Goal: Information Seeking & Learning: Learn about a topic

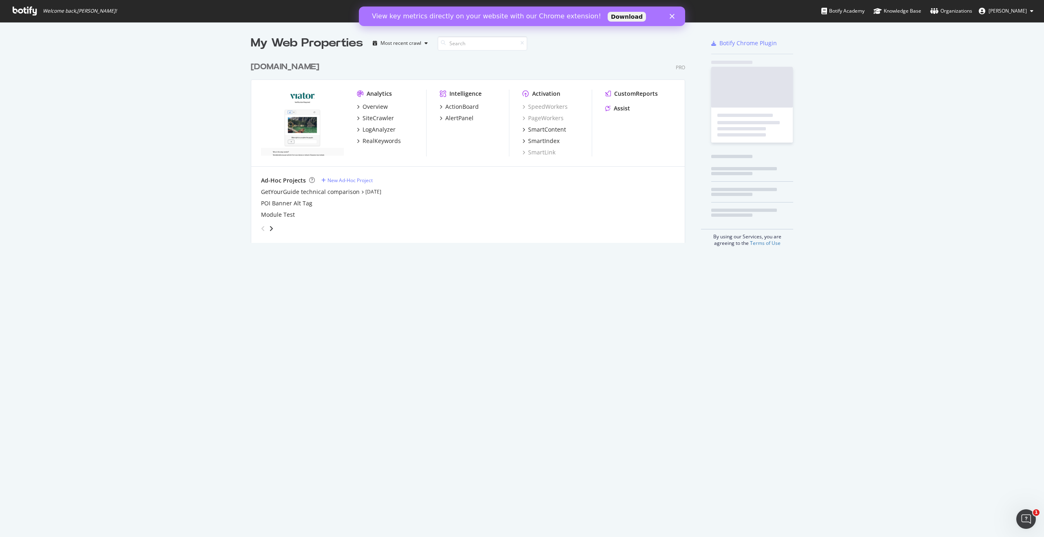
scroll to position [185, 434]
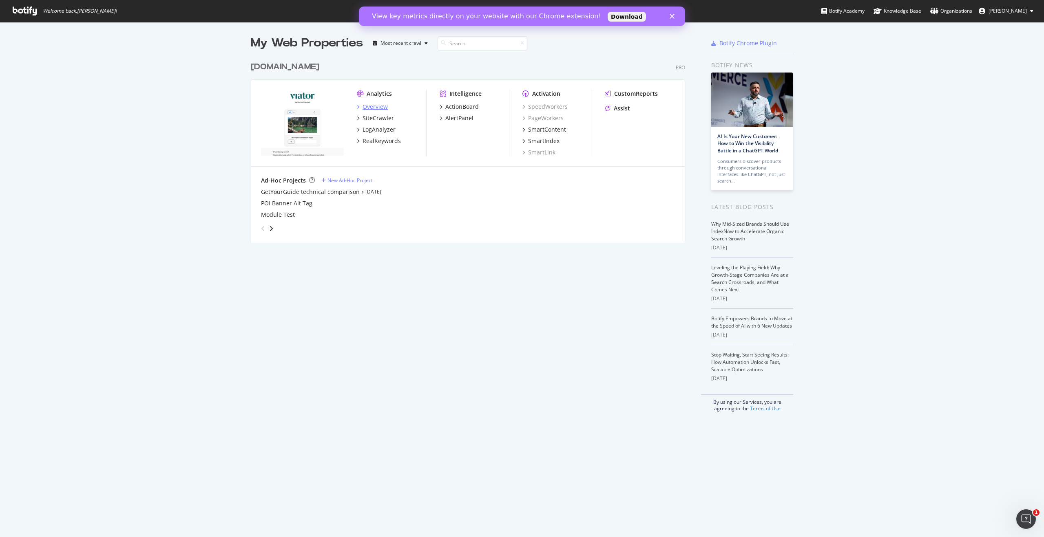
click at [373, 108] on div "Overview" at bounding box center [374, 107] width 25 height 8
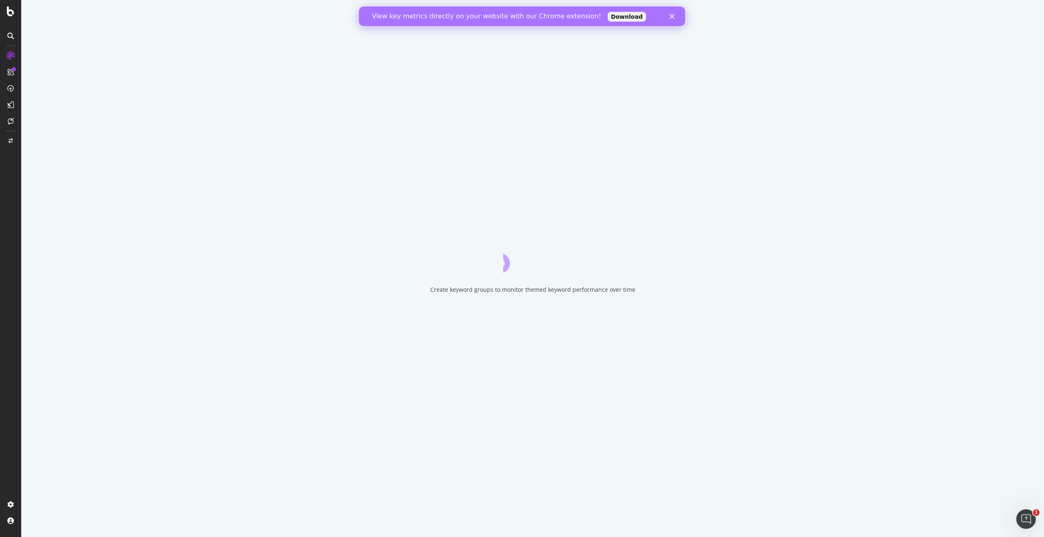
click at [670, 17] on polygon "Close" at bounding box center [672, 16] width 5 height 5
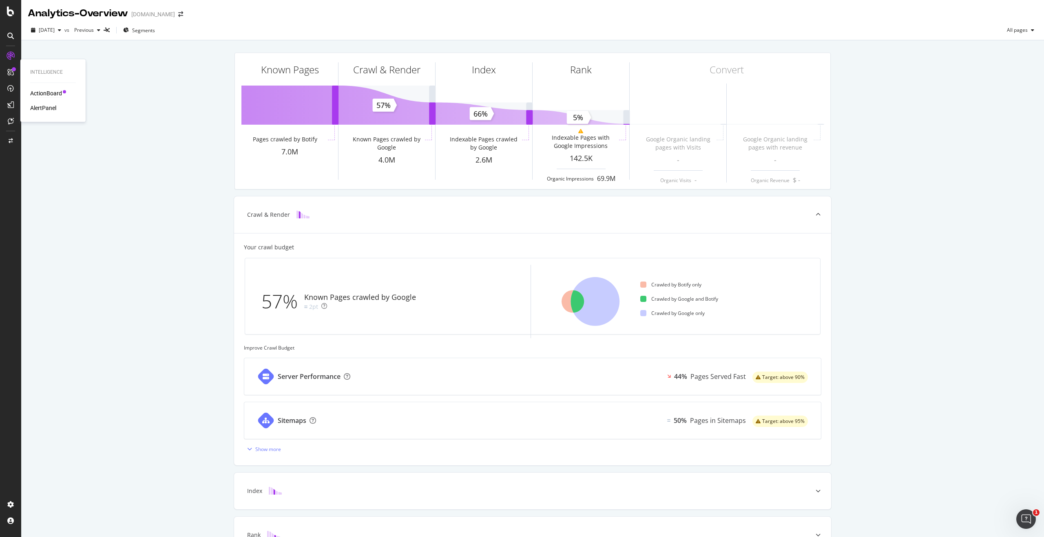
click at [55, 92] on div "ActionBoard" at bounding box center [46, 93] width 32 height 8
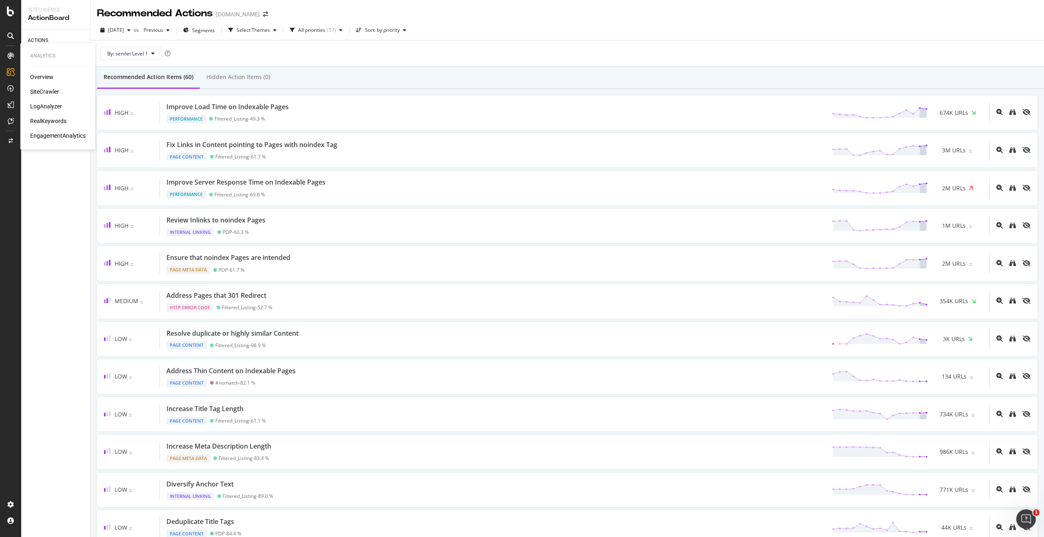
click at [40, 90] on div "SiteCrawler" at bounding box center [44, 92] width 29 height 8
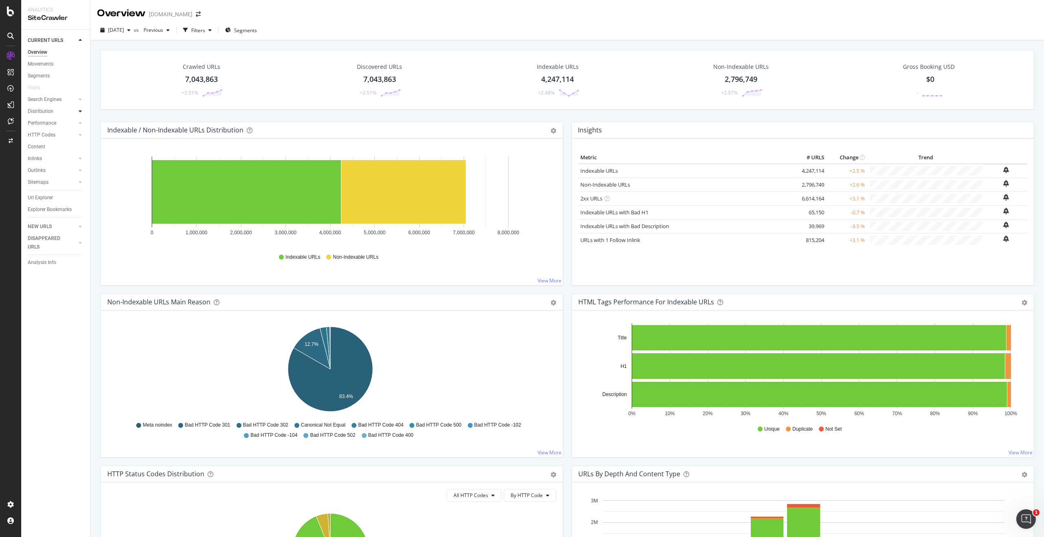
click at [77, 110] on div at bounding box center [80, 111] width 8 height 8
click at [52, 136] on div "Segments" at bounding box center [42, 135] width 22 height 9
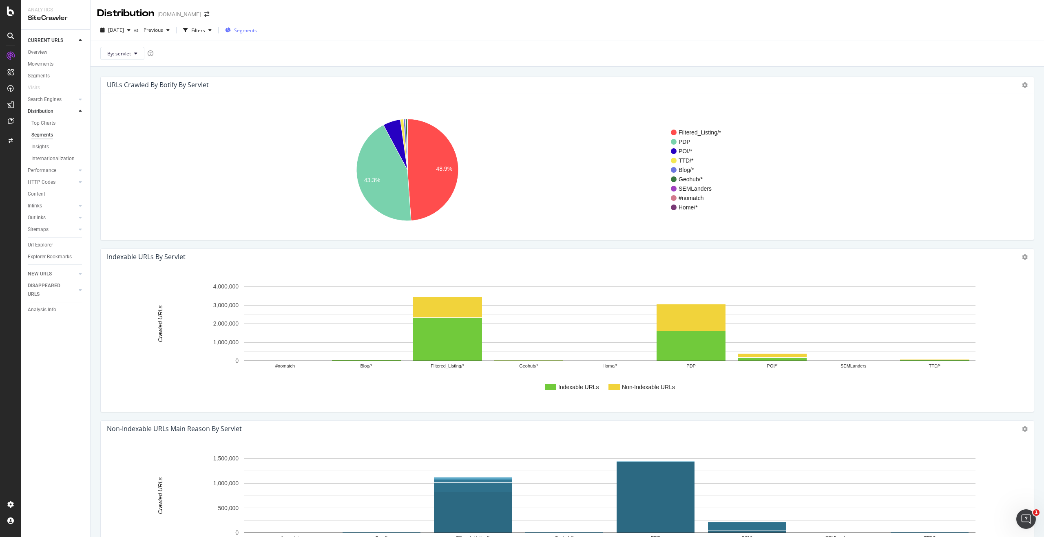
click at [257, 36] on div "Segments" at bounding box center [241, 30] width 32 height 12
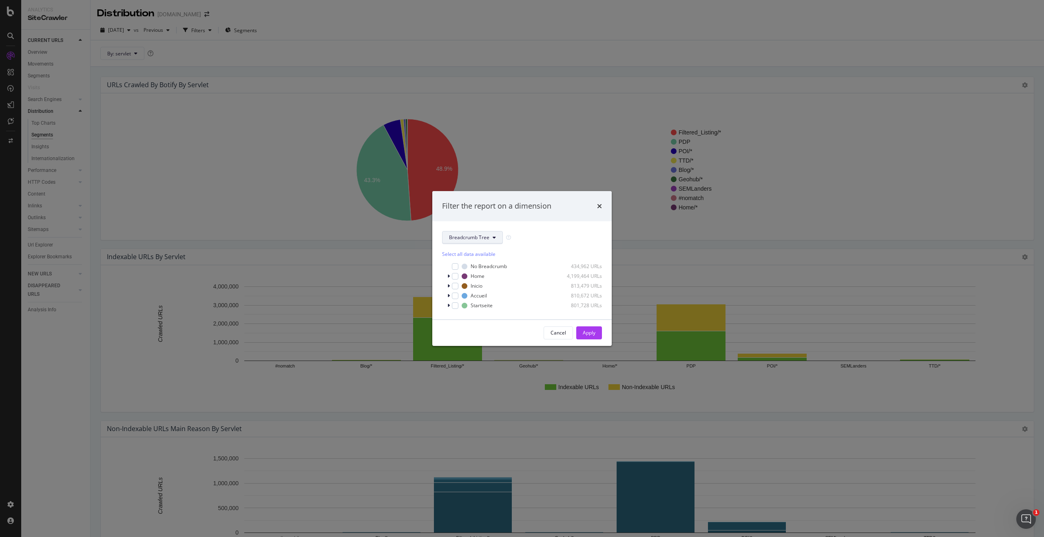
click at [484, 240] on span "Breadcrumb Tree" at bounding box center [469, 237] width 40 height 7
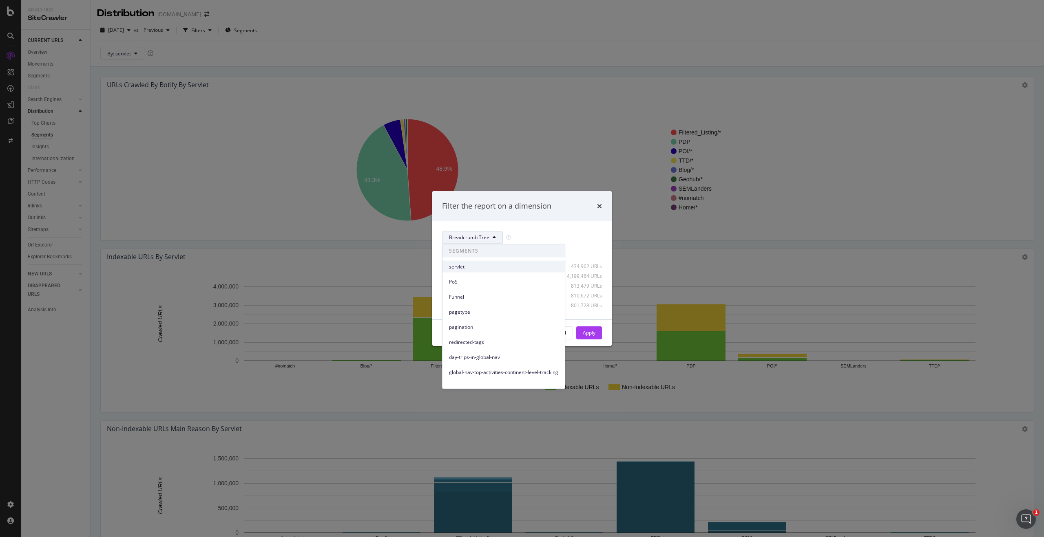
click at [469, 267] on span "servlet" at bounding box center [503, 266] width 109 height 7
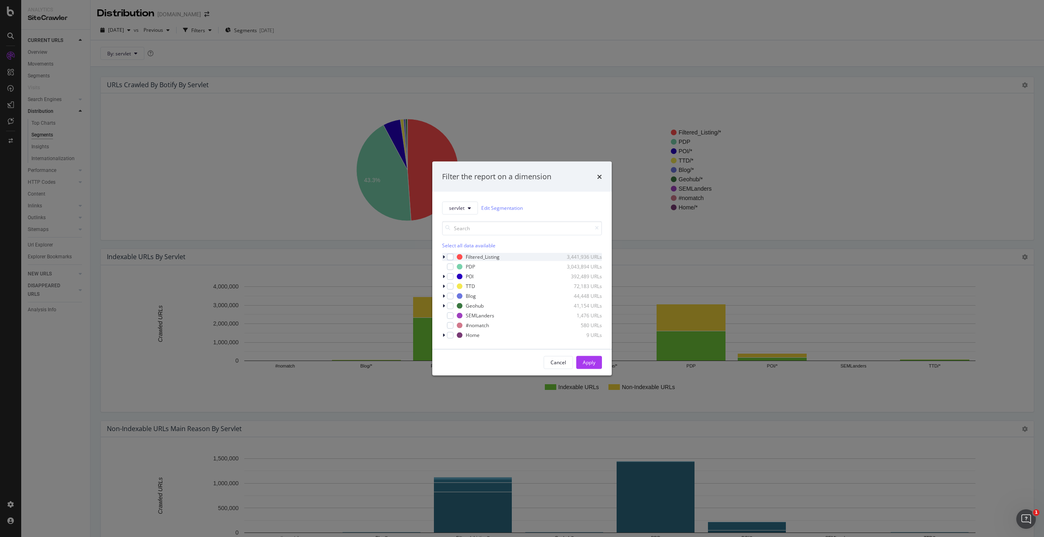
click at [444, 255] on icon "modal" at bounding box center [443, 256] width 2 height 5
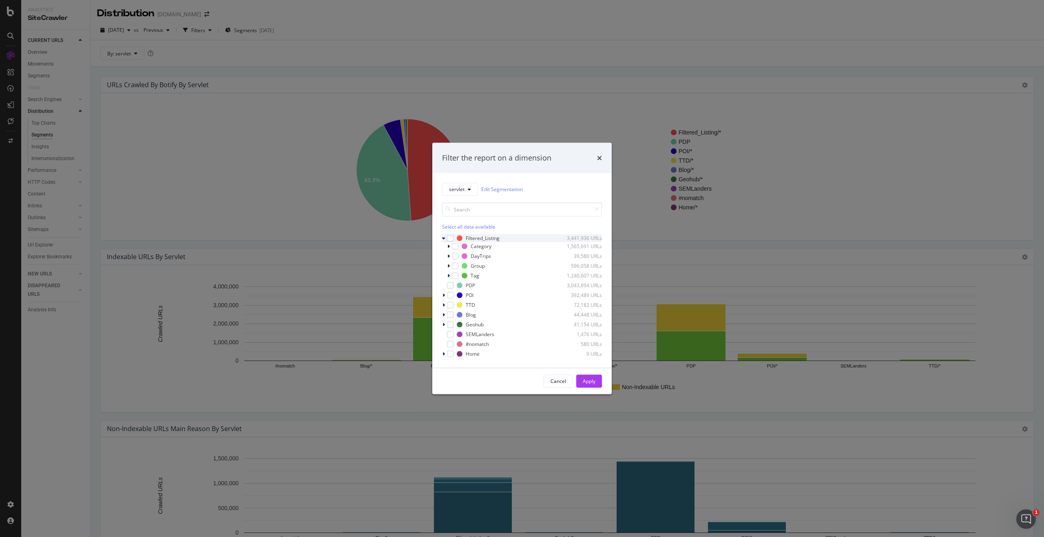
click at [443, 236] on icon "modal" at bounding box center [443, 238] width 3 height 5
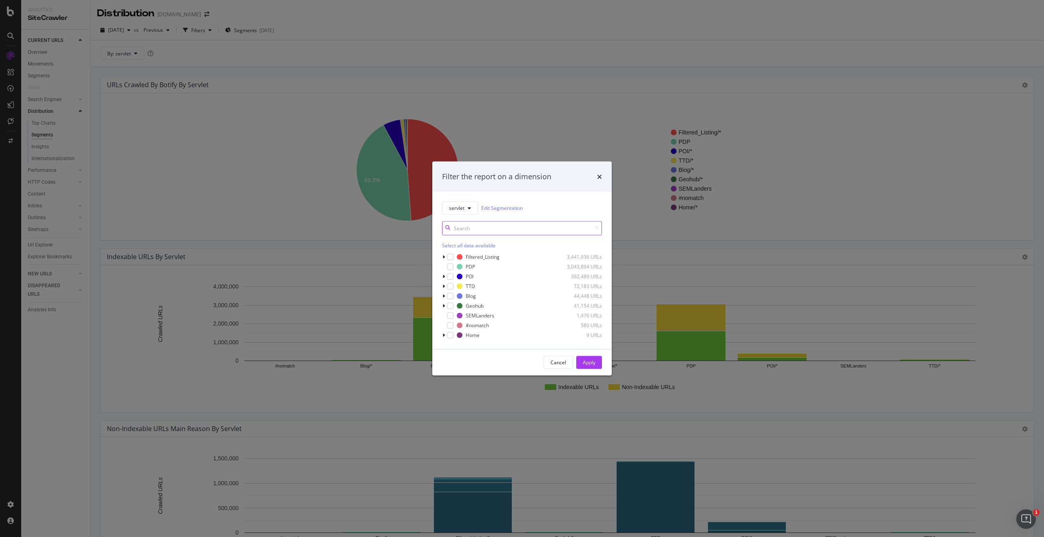
click at [482, 232] on input "modal" at bounding box center [522, 228] width 160 height 14
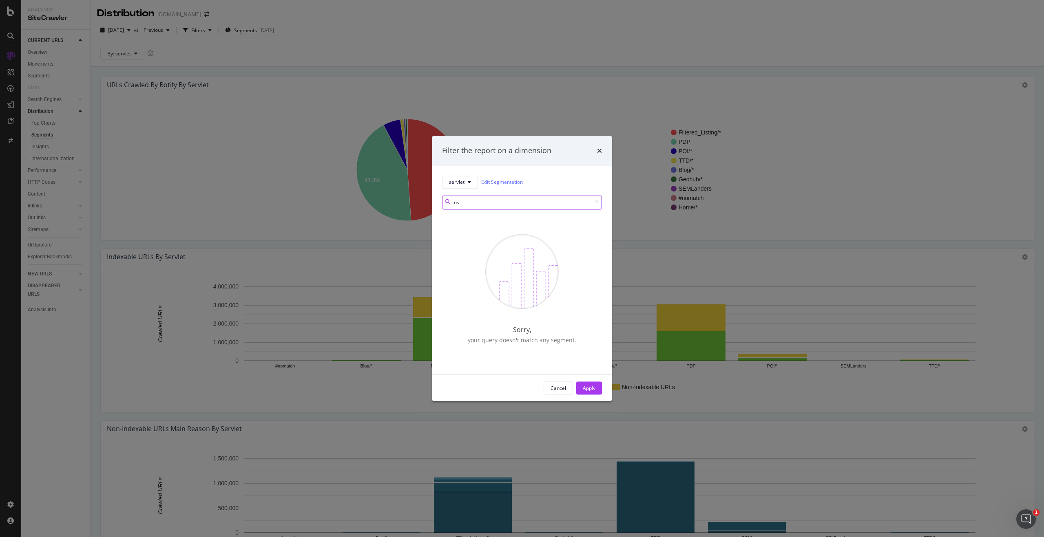
type input "u"
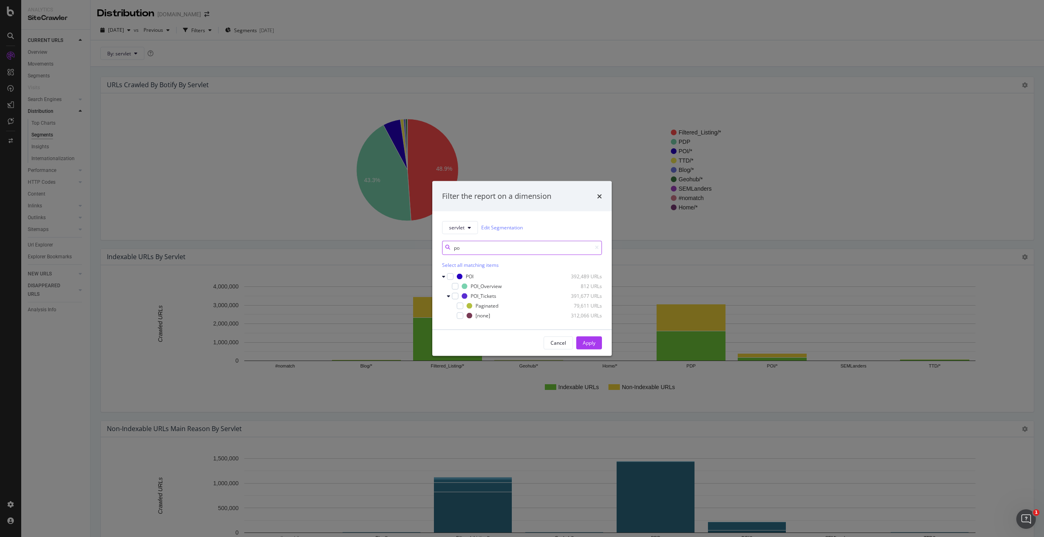
type input "p"
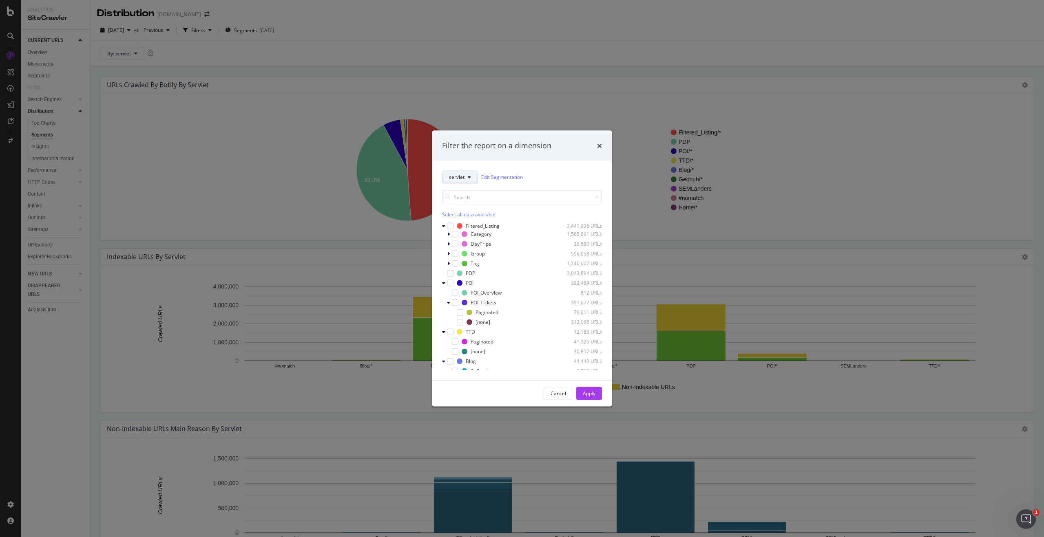
click at [462, 181] on button "servlet" at bounding box center [460, 176] width 36 height 13
click at [464, 222] on span "PoS" at bounding box center [503, 220] width 109 height 7
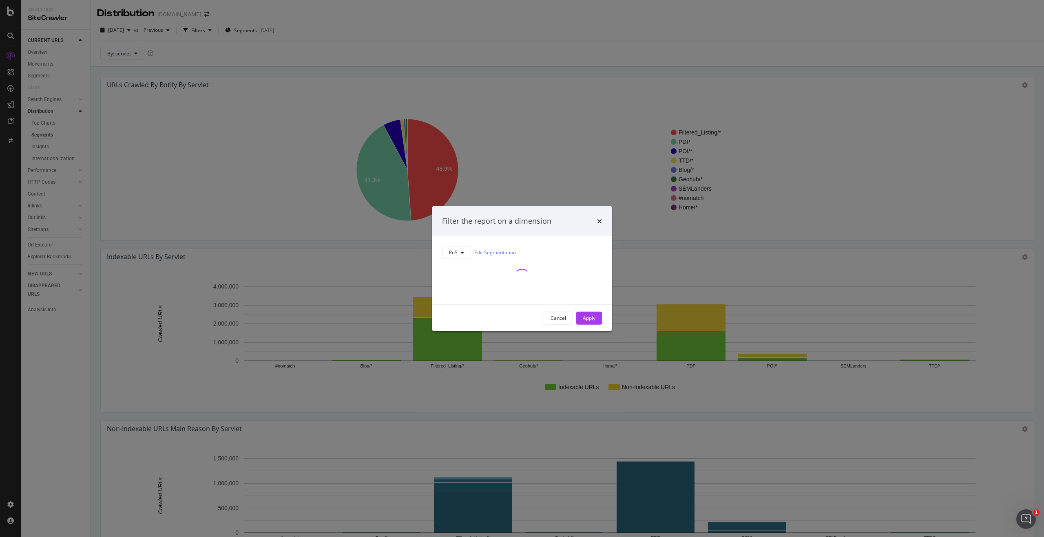
click at [476, 253] on div "Filter the report on a dimension PoS Edit Segmentation Cancel Apply" at bounding box center [521, 268] width 179 height 125
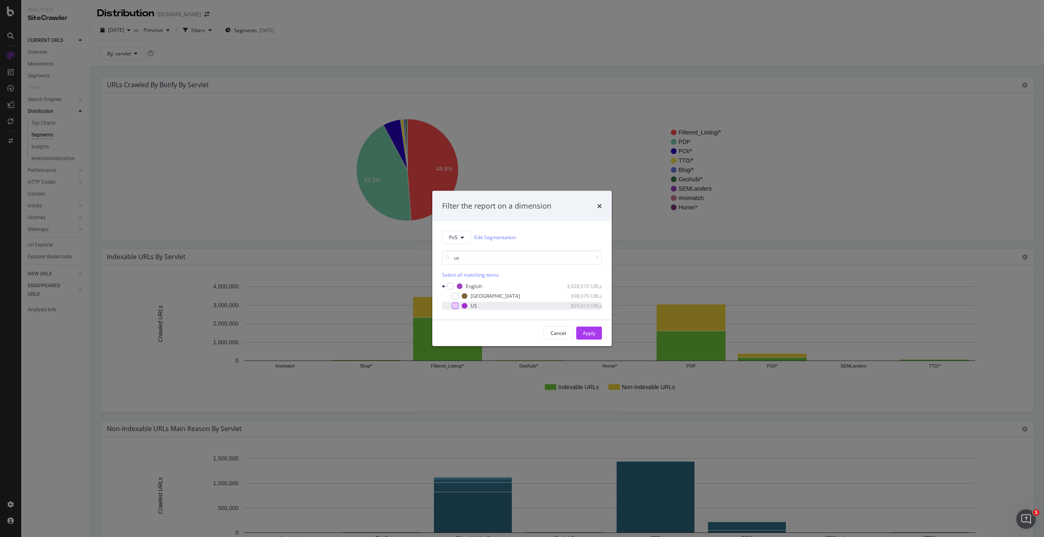
type input "us"
click at [455, 305] on div "modal" at bounding box center [455, 306] width 7 height 7
click at [589, 337] on div "Apply" at bounding box center [589, 333] width 13 height 12
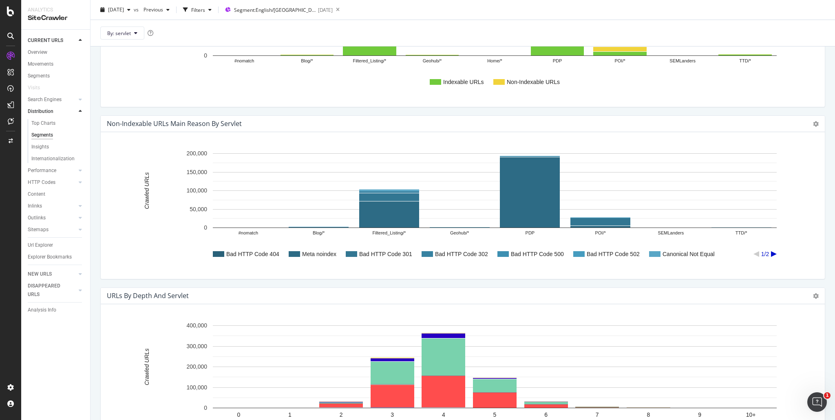
scroll to position [372, 0]
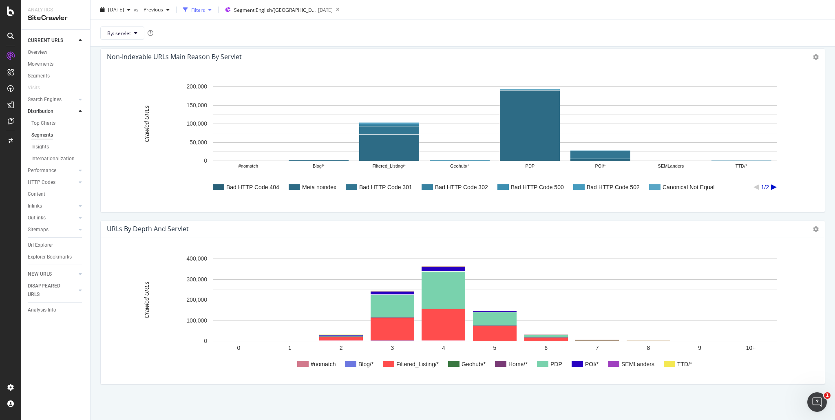
click at [215, 14] on div "Filters" at bounding box center [197, 10] width 35 height 12
click at [116, 33] on div "Add Filter" at bounding box center [119, 31] width 22 height 7
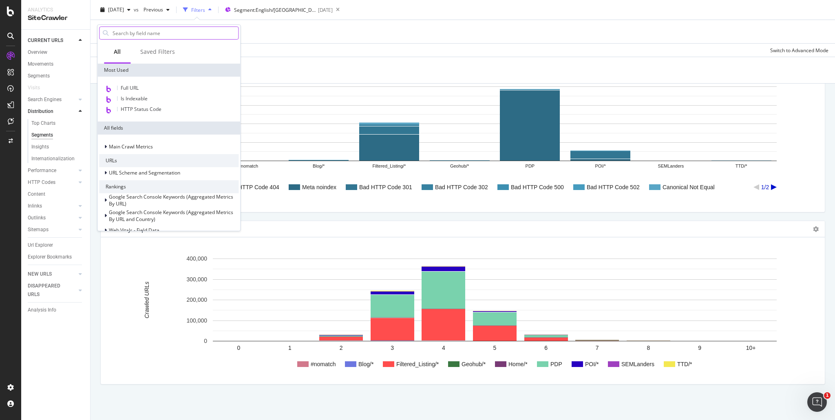
click at [170, 34] on input "text" at bounding box center [175, 33] width 126 height 12
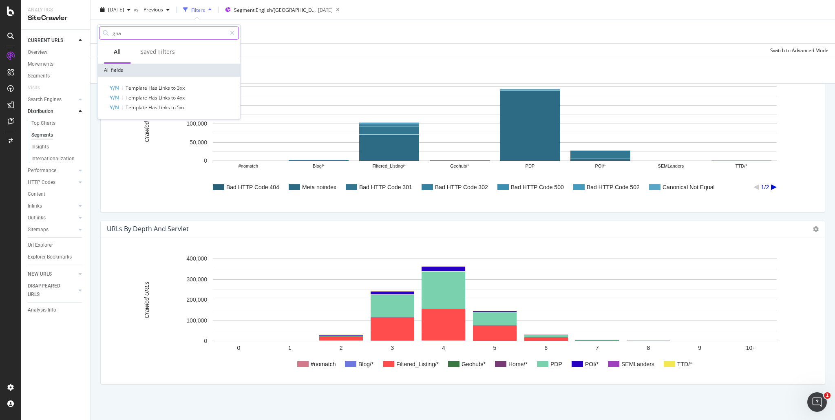
type input "gnav"
